Goal: Transaction & Acquisition: Purchase product/service

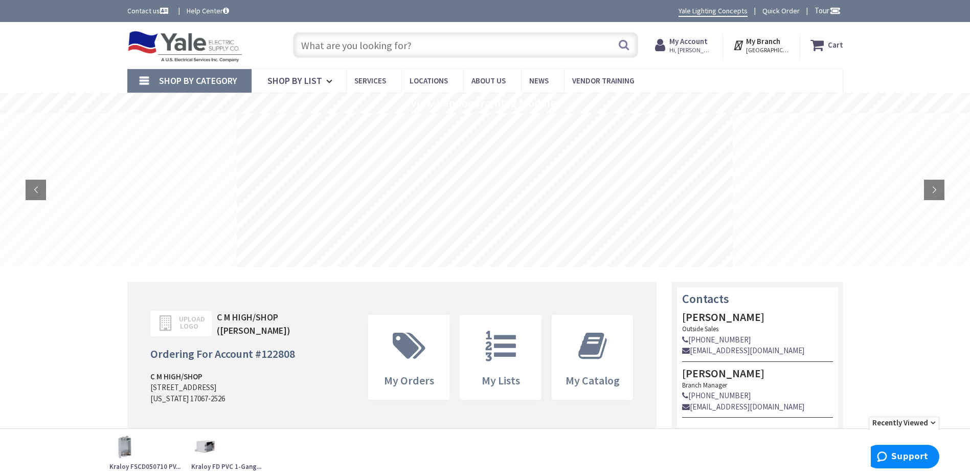
click at [374, 50] on input "text" at bounding box center [465, 45] width 345 height 26
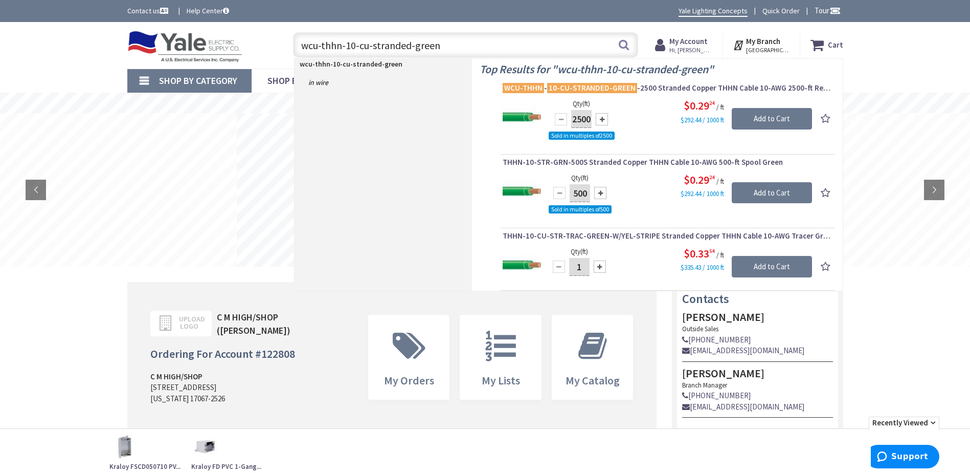
type input "wcu-thhn-10-cu-stranded-green"
drag, startPoint x: 450, startPoint y: 49, endPoint x: 287, endPoint y: 34, distance: 163.9
click at [287, 34] on div "wcu-thhn-10-cu-stranded-green wcu-thhn-10-cu-stranded-green Search" at bounding box center [463, 44] width 366 height 33
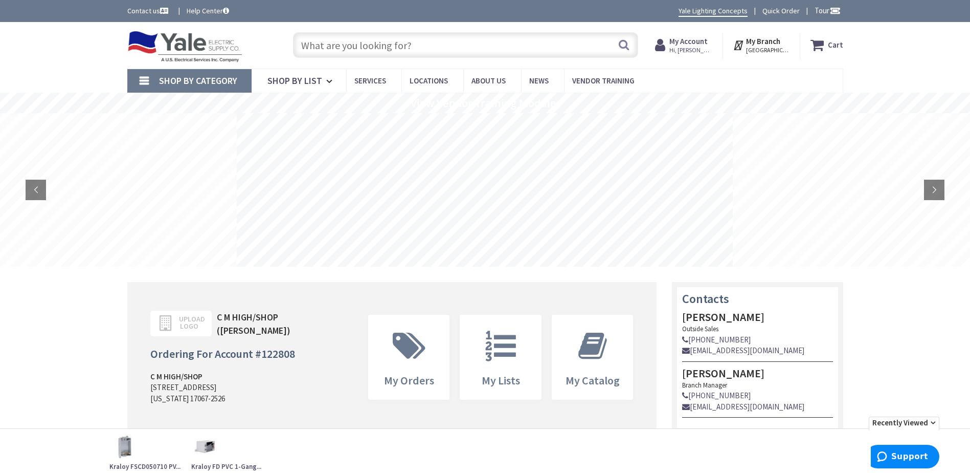
click at [210, 73] on link "Shop By Category" at bounding box center [189, 81] width 124 height 24
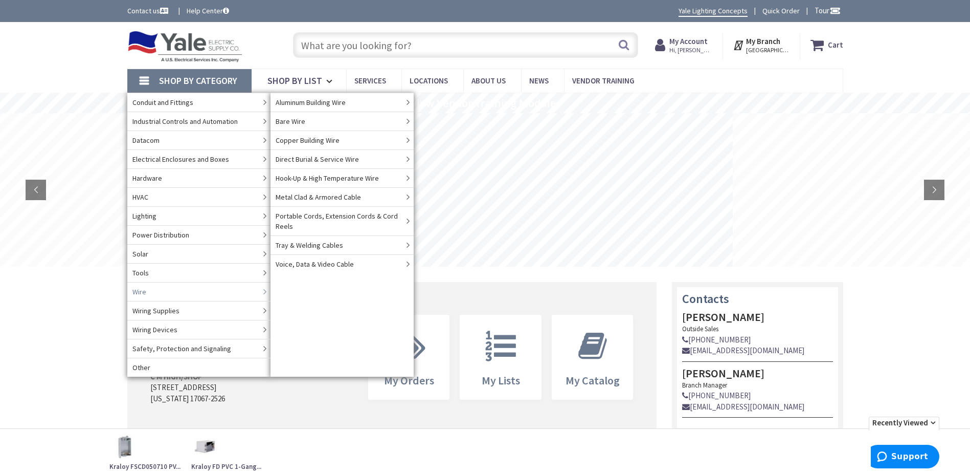
click at [166, 290] on link "Wire" at bounding box center [198, 291] width 143 height 19
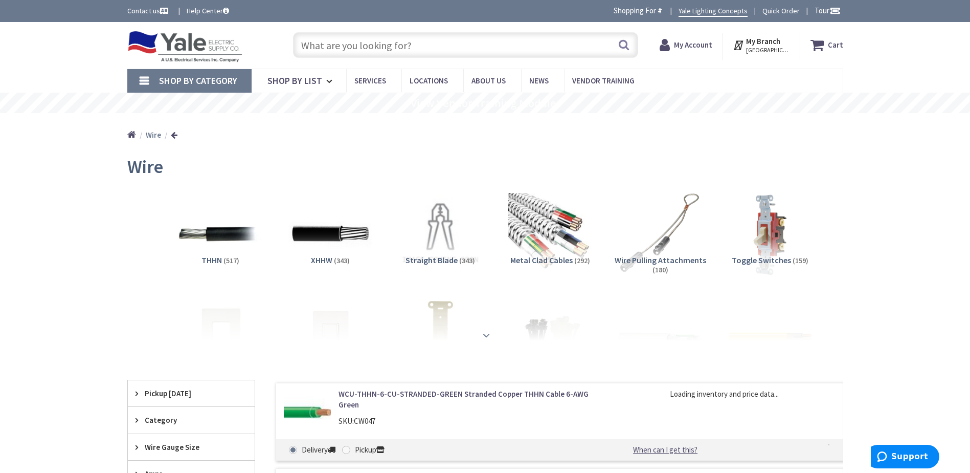
click at [480, 333] on strong at bounding box center [486, 334] width 12 height 11
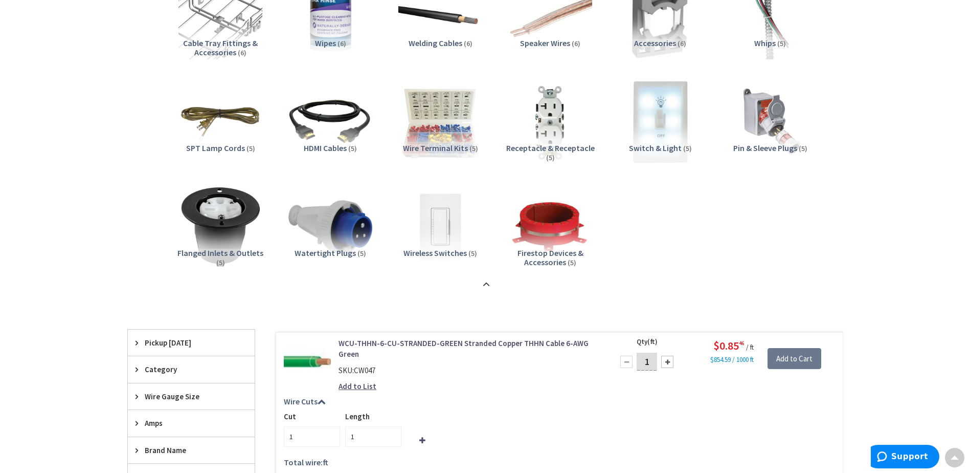
scroll to position [1688, 0]
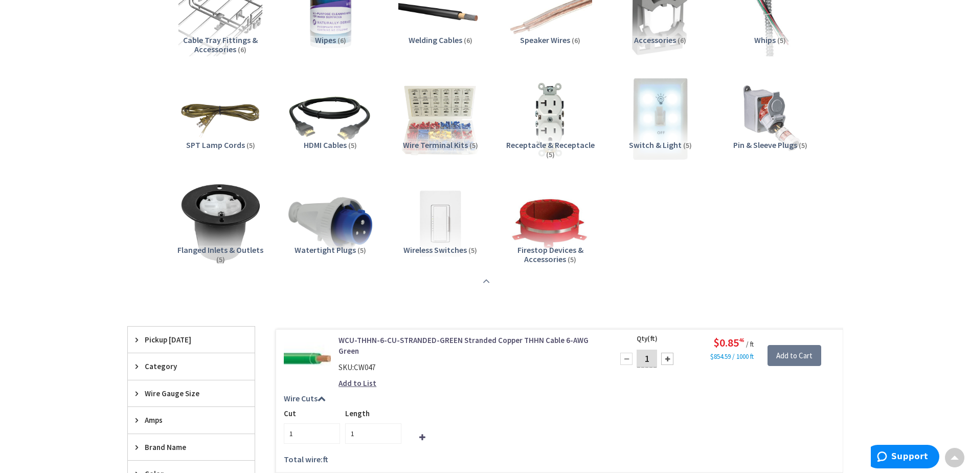
click at [483, 280] on strong at bounding box center [486, 281] width 12 height 11
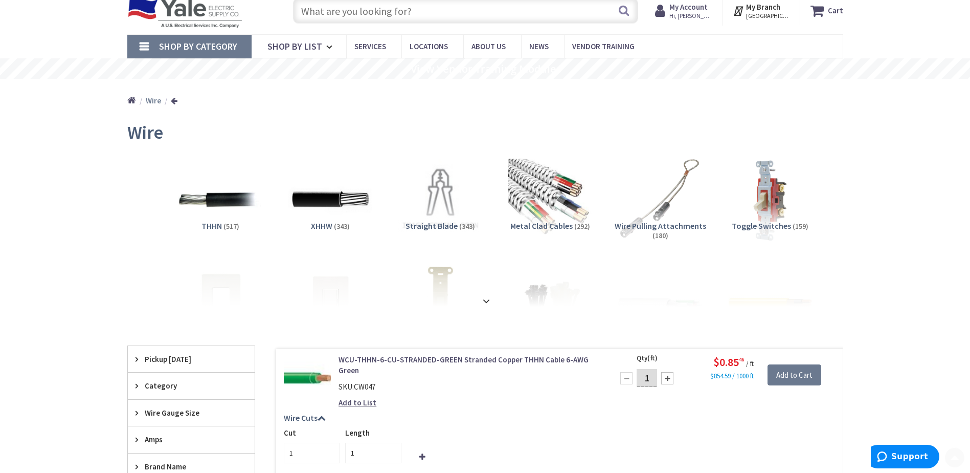
scroll to position [0, 0]
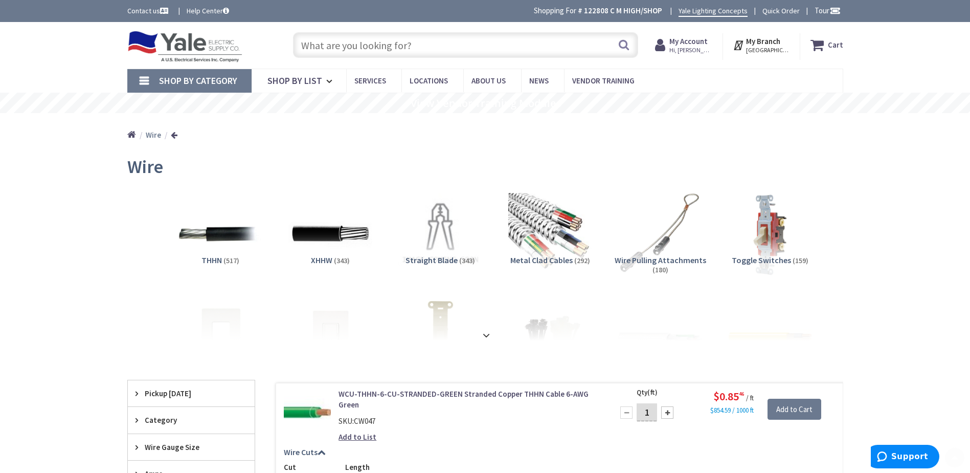
click at [337, 42] on input "text" at bounding box center [465, 45] width 345 height 26
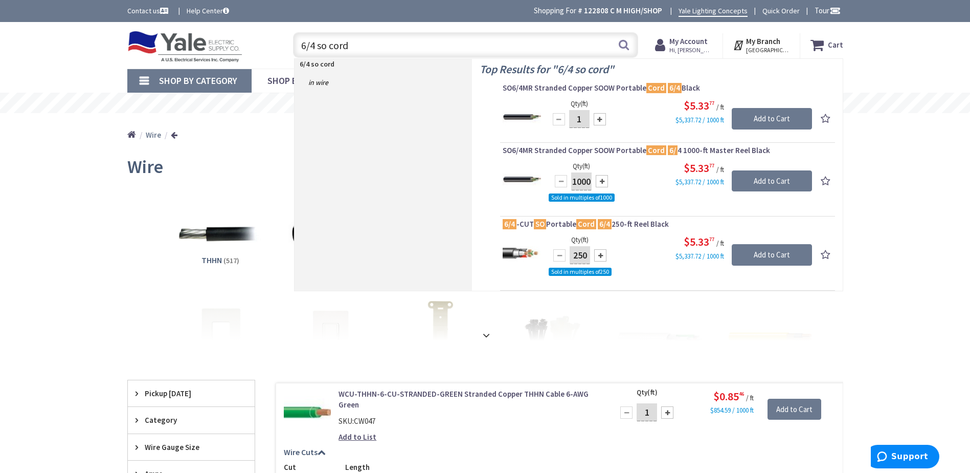
type input "6/4 so cord"
